Goal: Information Seeking & Learning: Learn about a topic

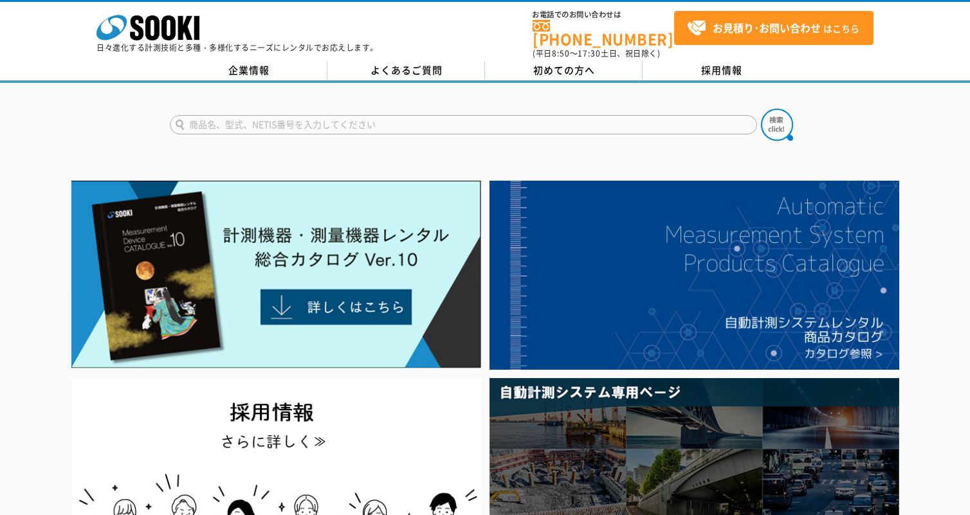
click at [318, 231] on img at bounding box center [276, 275] width 410 height 188
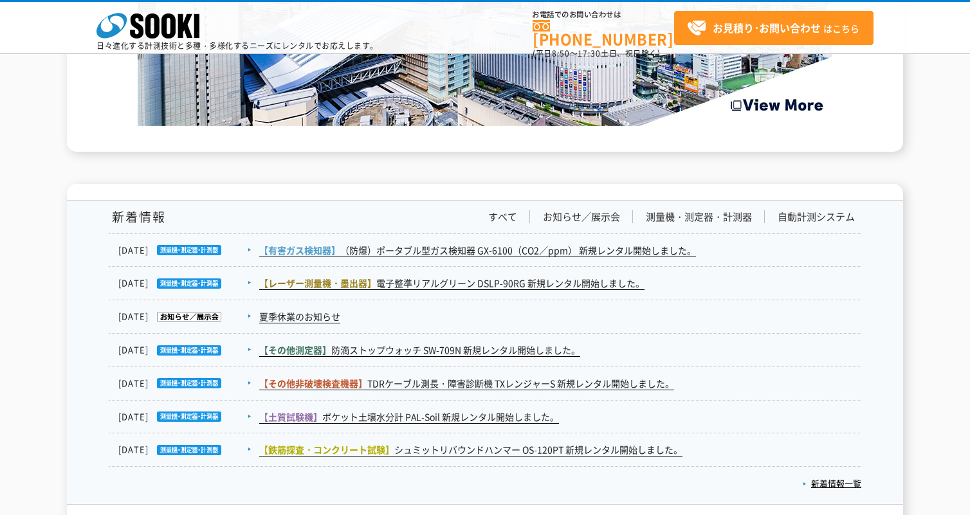
scroll to position [2057, 0]
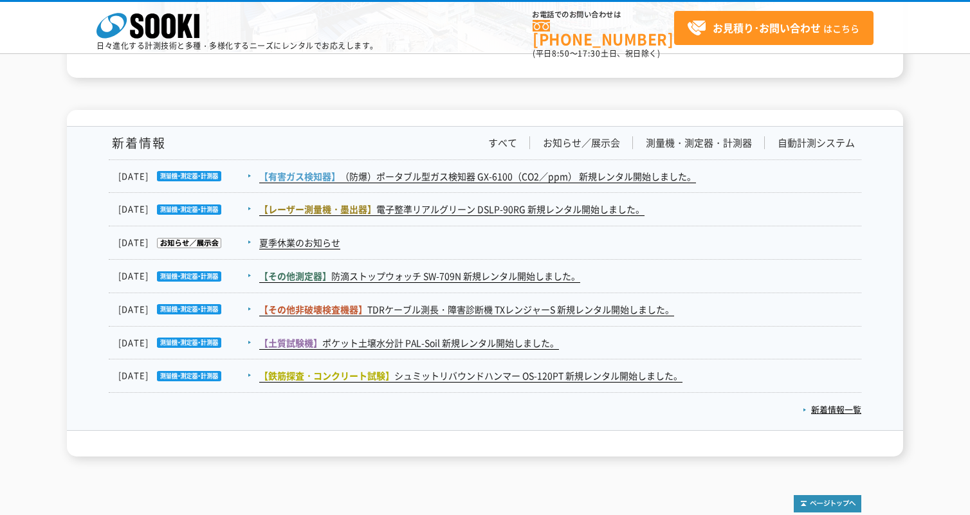
click at [415, 269] on link "【その他測定器】 防滴ストップウォッチ SW-709N 新規レンタル開始しました。" at bounding box center [419, 276] width 321 height 14
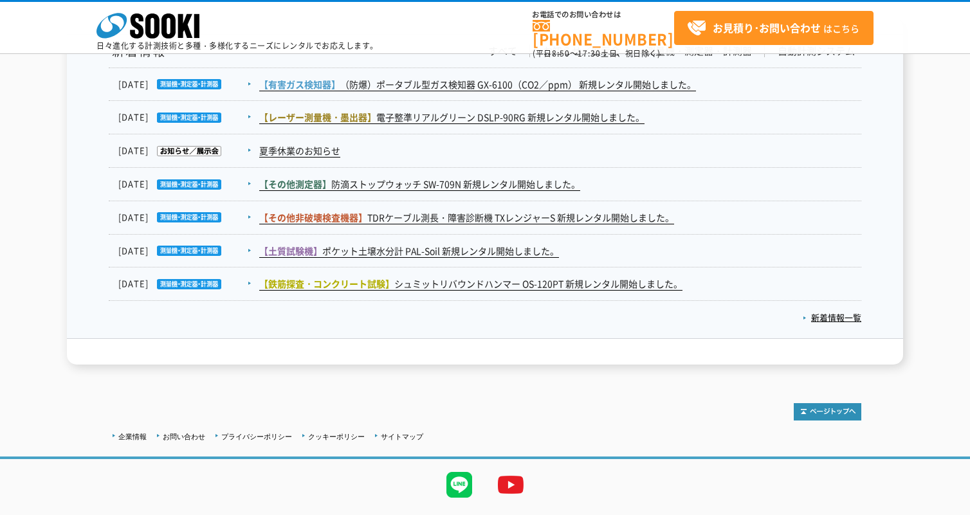
scroll to position [2182, 0]
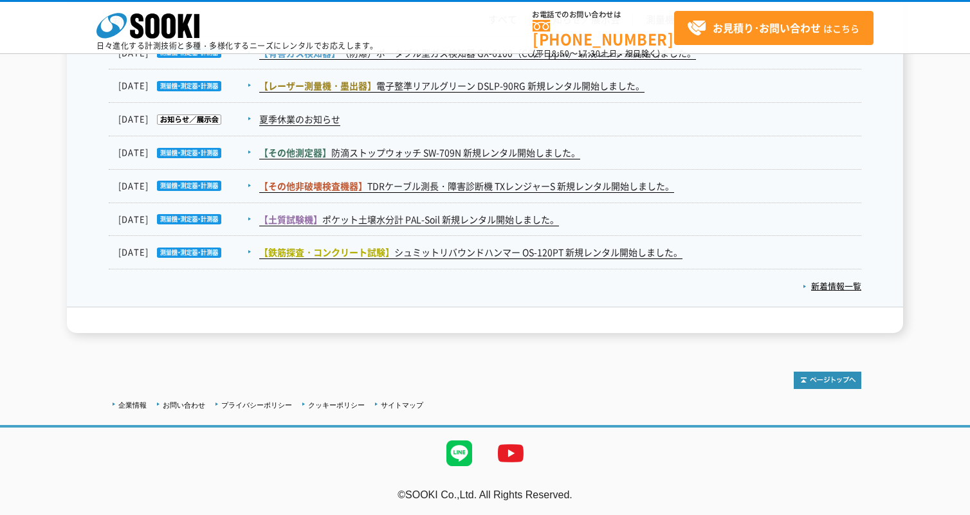
click at [566, 256] on link "【鉄筋探査・コンクリート試験】 シュミットリバウンドハンマー OS-120PT 新規レンタル開始しました。" at bounding box center [470, 253] width 423 height 14
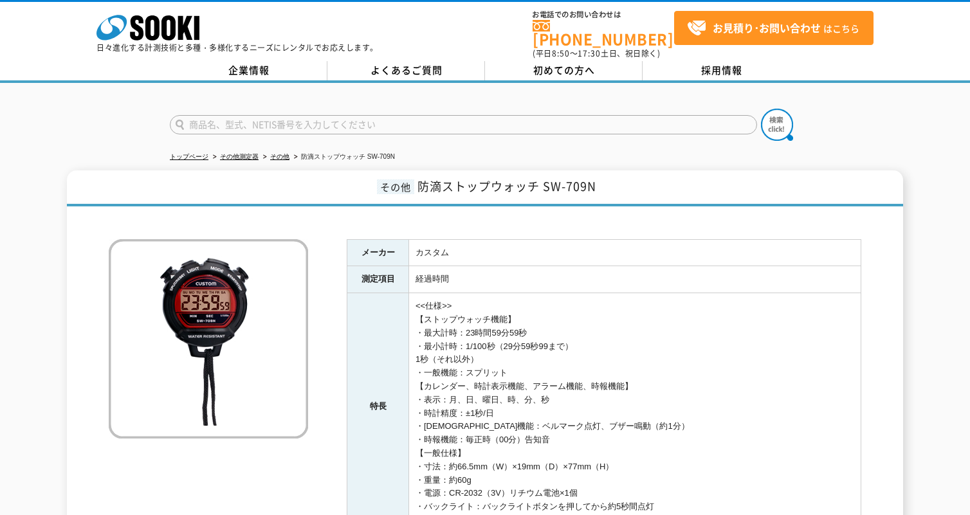
scroll to position [246, 0]
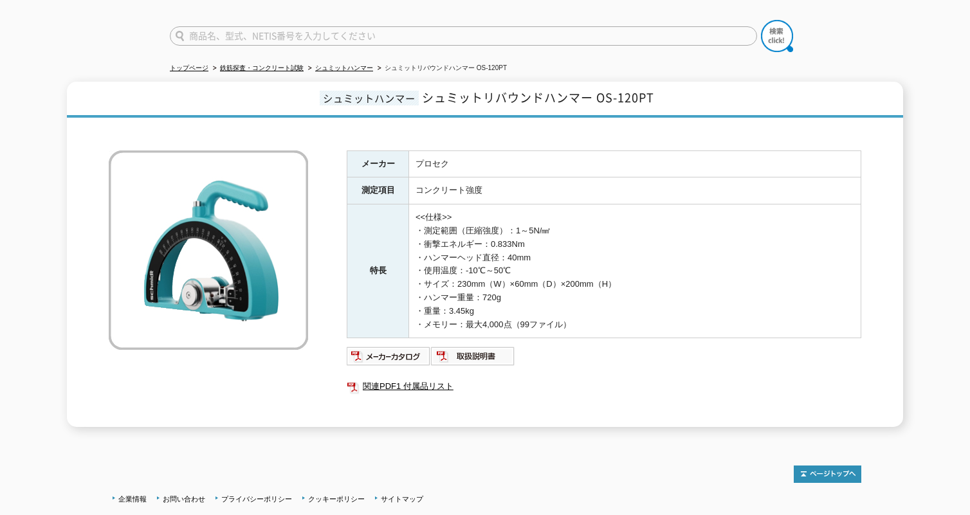
scroll to position [176, 0]
